Goal: Task Accomplishment & Management: Use online tool/utility

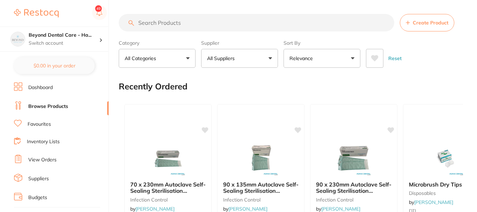
click at [73, 142] on li "Inventory Lists" at bounding box center [61, 141] width 95 height 9
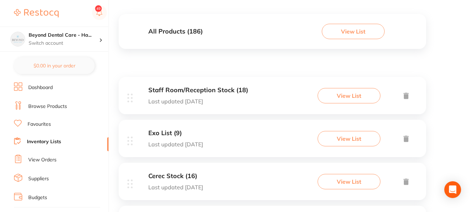
scroll to position [70, 0]
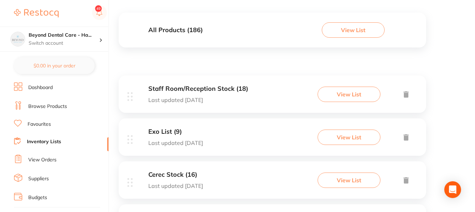
click at [227, 91] on h3 "Staff Room/Reception Stock (18)" at bounding box center [198, 88] width 100 height 7
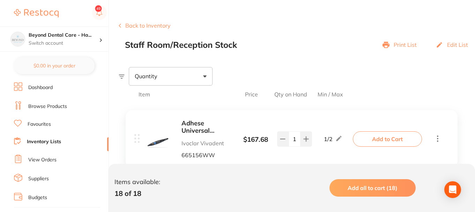
scroll to position [105, 0]
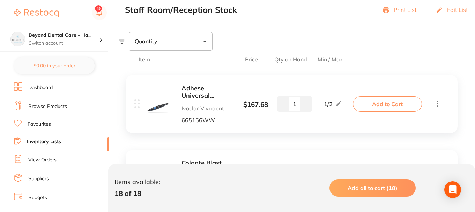
click at [47, 142] on link "Inventory Lists" at bounding box center [44, 141] width 34 height 7
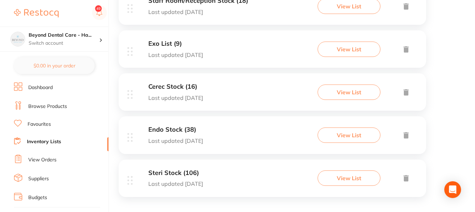
scroll to position [162, 0]
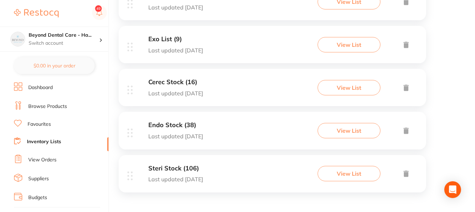
click at [231, 80] on div "Cerec Stock (16) Last updated [DATE] View List" at bounding box center [273, 87] width 308 height 37
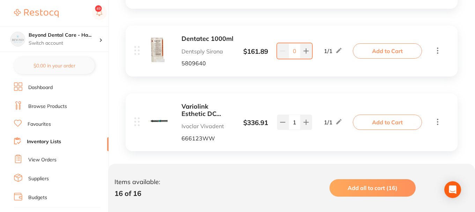
scroll to position [1209, 0]
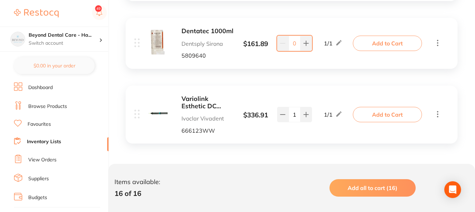
drag, startPoint x: 183, startPoint y: 97, endPoint x: 223, endPoint y: 112, distance: 42.7
click at [214, 112] on div "Variolink Esthetic DC Neutral 9g Ivoclar Vivadent 666123WW" at bounding box center [208, 114] width 52 height 38
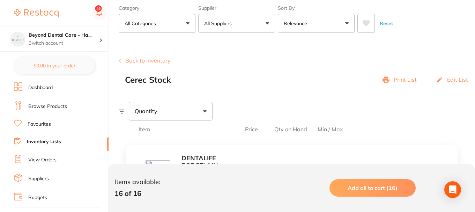
scroll to position [0, 0]
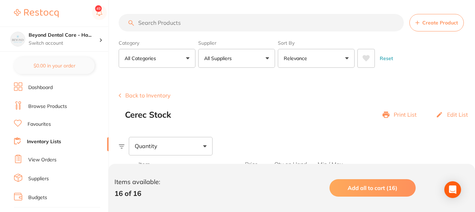
click at [176, 31] on input "search" at bounding box center [261, 22] width 285 height 17
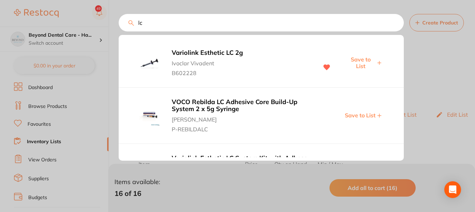
type input "lc"
click at [361, 59] on span "Save to List" at bounding box center [361, 62] width 30 height 13
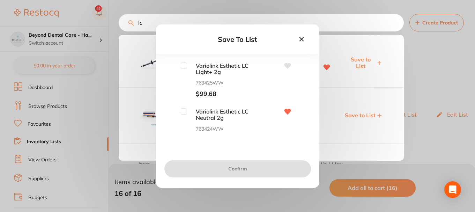
click at [181, 110] on input "checkbox" at bounding box center [184, 111] width 6 height 6
checkbox input "true"
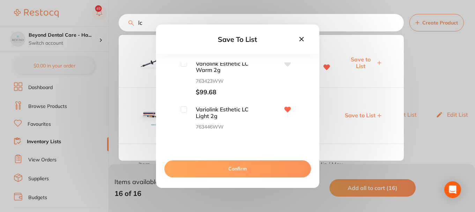
scroll to position [195, 0]
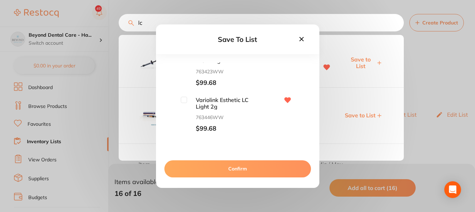
click at [184, 100] on input "checkbox" at bounding box center [184, 100] width 6 height 6
checkbox input "true"
click at [238, 173] on button "Confirm" at bounding box center [237, 168] width 147 height 17
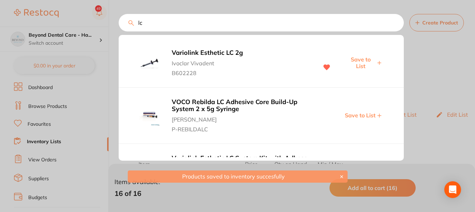
drag, startPoint x: 150, startPoint y: 24, endPoint x: 117, endPoint y: 24, distance: 33.2
click at [119, 24] on div "lc Variolink Esthetic LC 2g Ivoclar Vivadent B602228 Save to List VOCO Rebilda …" at bounding box center [261, 22] width 285 height 17
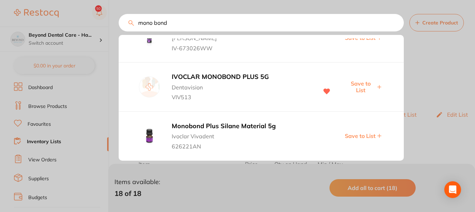
scroll to position [133, 0]
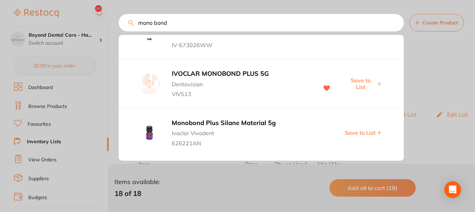
type input "mono bond"
click at [360, 85] on span "Save to List" at bounding box center [361, 83] width 30 height 13
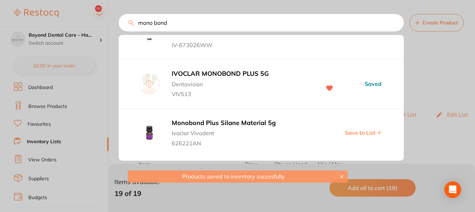
drag, startPoint x: 180, startPoint y: 25, endPoint x: 122, endPoint y: 25, distance: 57.6
click at [124, 24] on input "mono bond" at bounding box center [261, 22] width 285 height 17
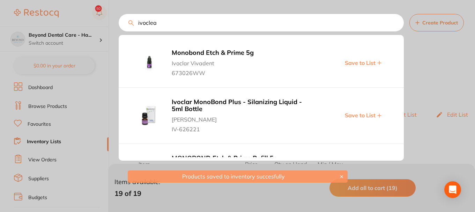
type input "ivoclean"
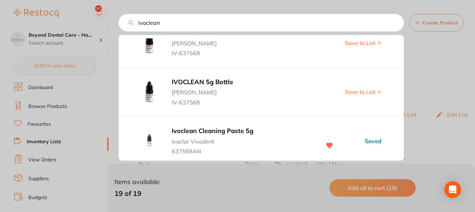
scroll to position [28, 0]
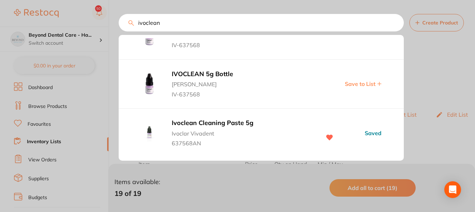
drag, startPoint x: 166, startPoint y: 27, endPoint x: 93, endPoint y: 23, distance: 73.4
click at [119, 25] on div "ivoclean IVOCLEAN 5g Bottle [PERSON_NAME]-637568 Save to List IVOCLEAN 5g Bottl…" at bounding box center [261, 22] width 285 height 17
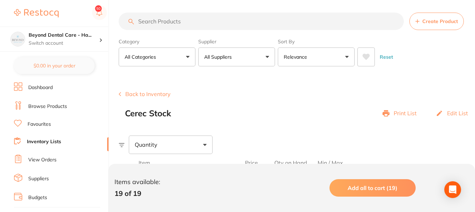
scroll to position [0, 0]
click at [203, 22] on input "search" at bounding box center [261, 22] width 285 height 17
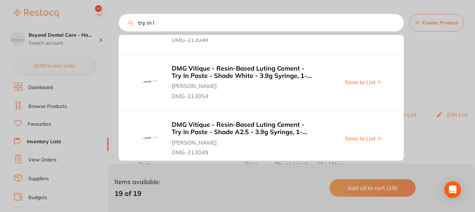
scroll to position [331, 0]
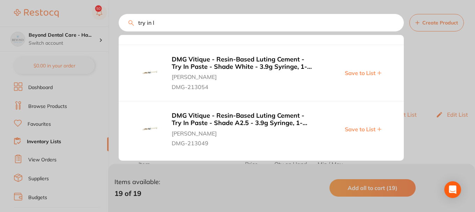
click at [147, 22] on input "try in l" at bounding box center [261, 22] width 285 height 17
drag, startPoint x: 157, startPoint y: 23, endPoint x: 163, endPoint y: 19, distance: 7.4
click at [157, 22] on input "try in l" at bounding box center [261, 22] width 285 height 17
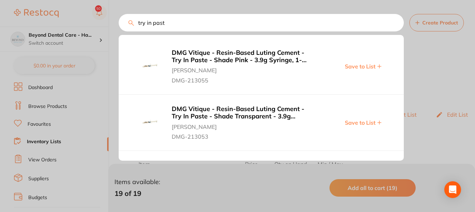
type input "try in paste"
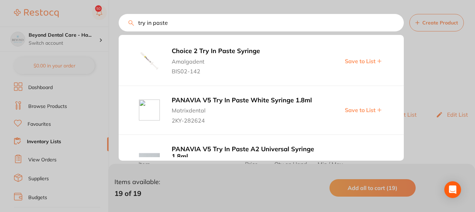
scroll to position [1203, 0]
drag, startPoint x: 175, startPoint y: 25, endPoint x: 137, endPoint y: 25, distance: 38.8
click at [137, 25] on input "try in paste" at bounding box center [261, 22] width 285 height 17
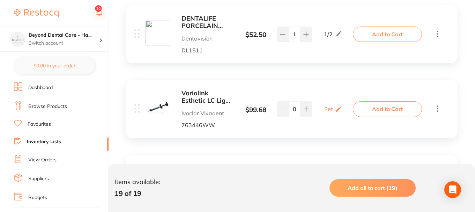
scroll to position [0, 0]
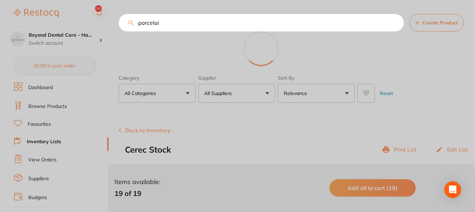
type input "porcelain"
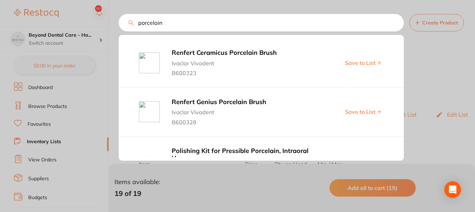
scroll to position [35, 0]
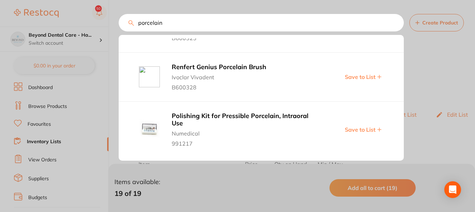
drag, startPoint x: 167, startPoint y: 25, endPoint x: 88, endPoint y: 24, distance: 79.3
click at [119, 25] on div "porcelain Renfert Ceramicus Porcelain Brush Ivoclar Vivadent B600323 Save to Li…" at bounding box center [261, 22] width 285 height 17
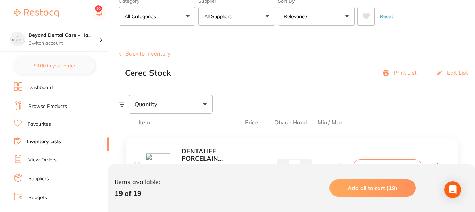
scroll to position [105, 0]
